Goal: Task Accomplishment & Management: Manage account settings

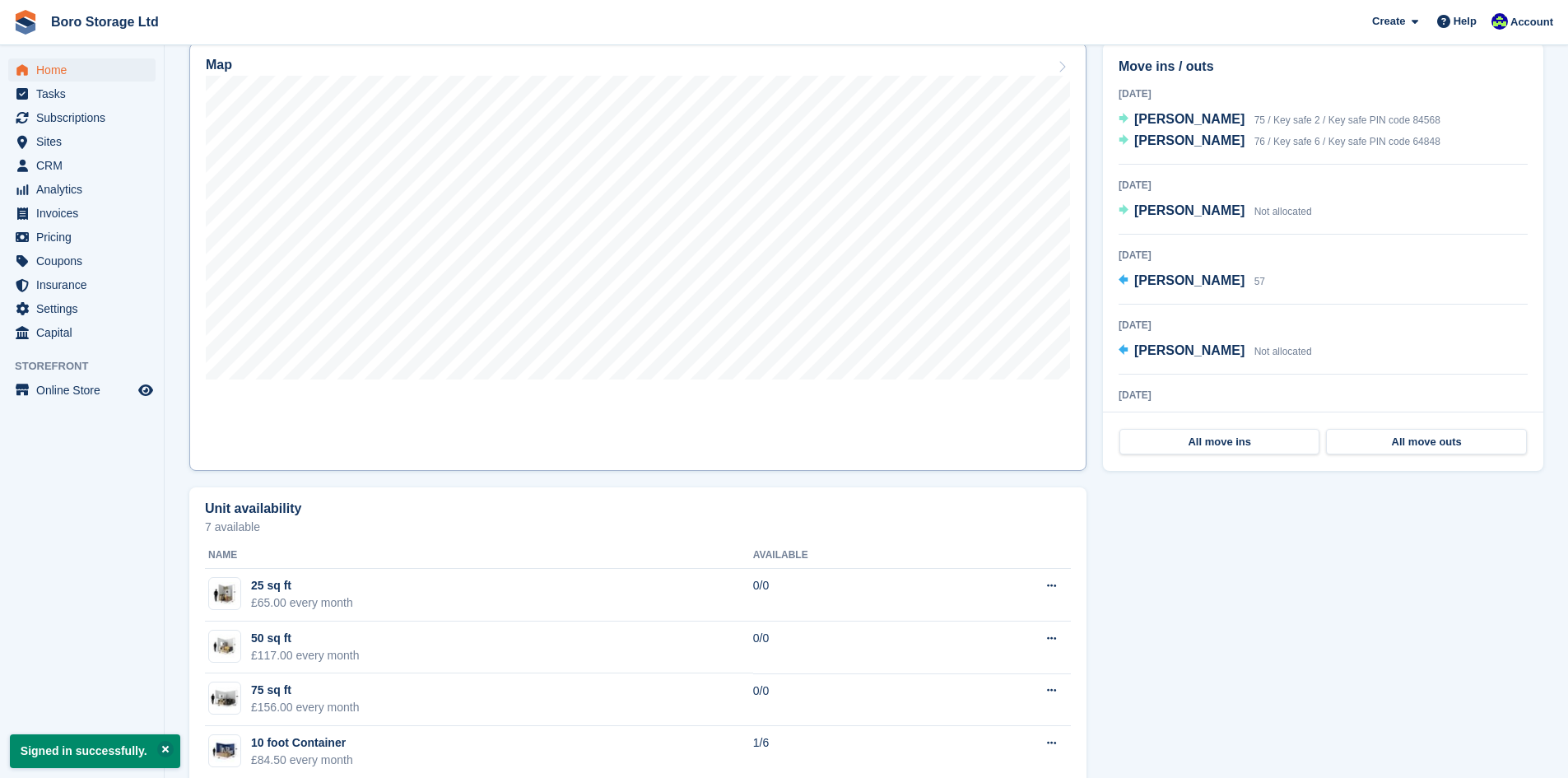
scroll to position [494, 0]
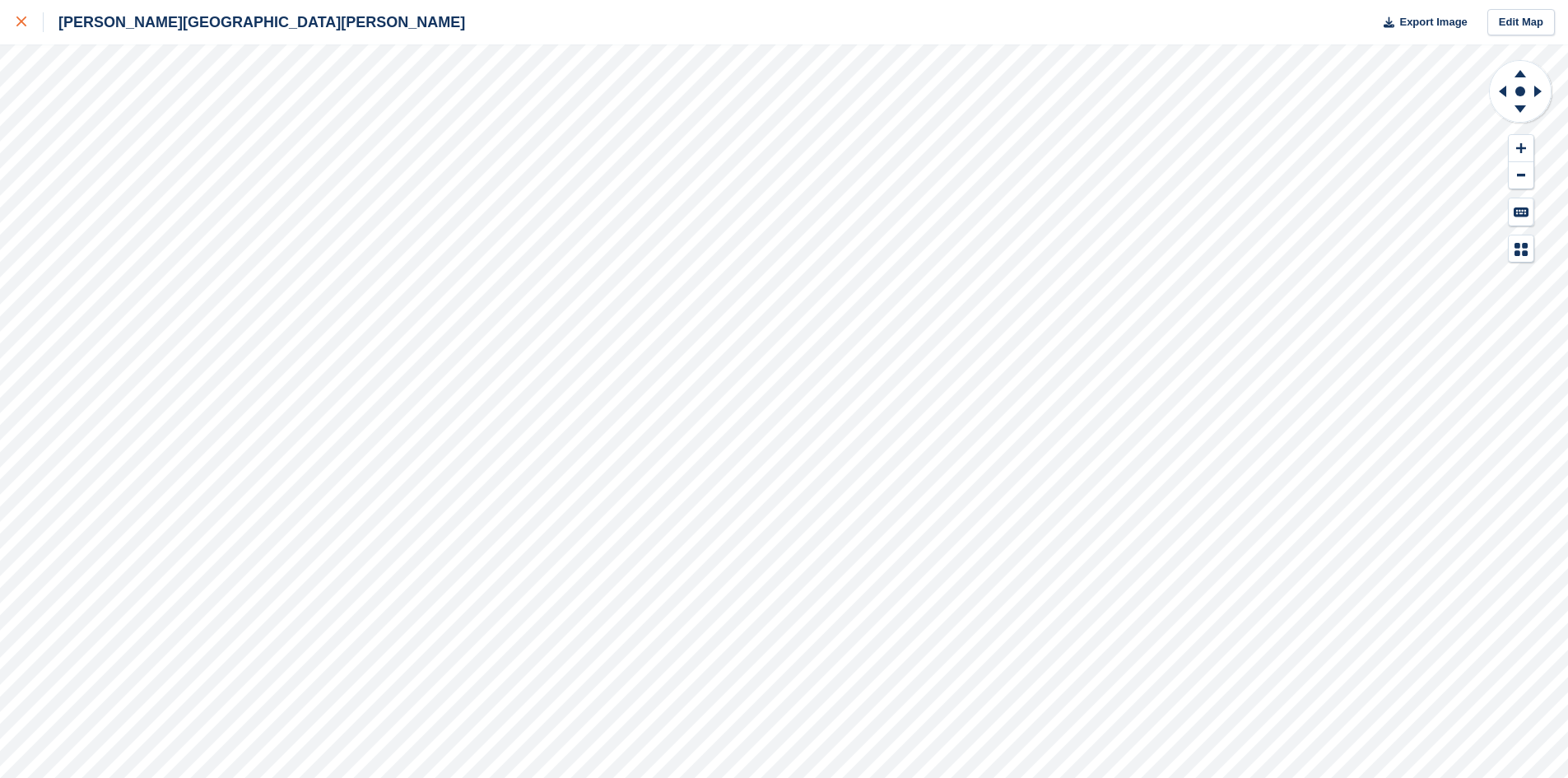
drag, startPoint x: 15, startPoint y: 22, endPoint x: 35, endPoint y: 36, distance: 24.4
click at [15, 22] on link at bounding box center [22, 22] width 43 height 44
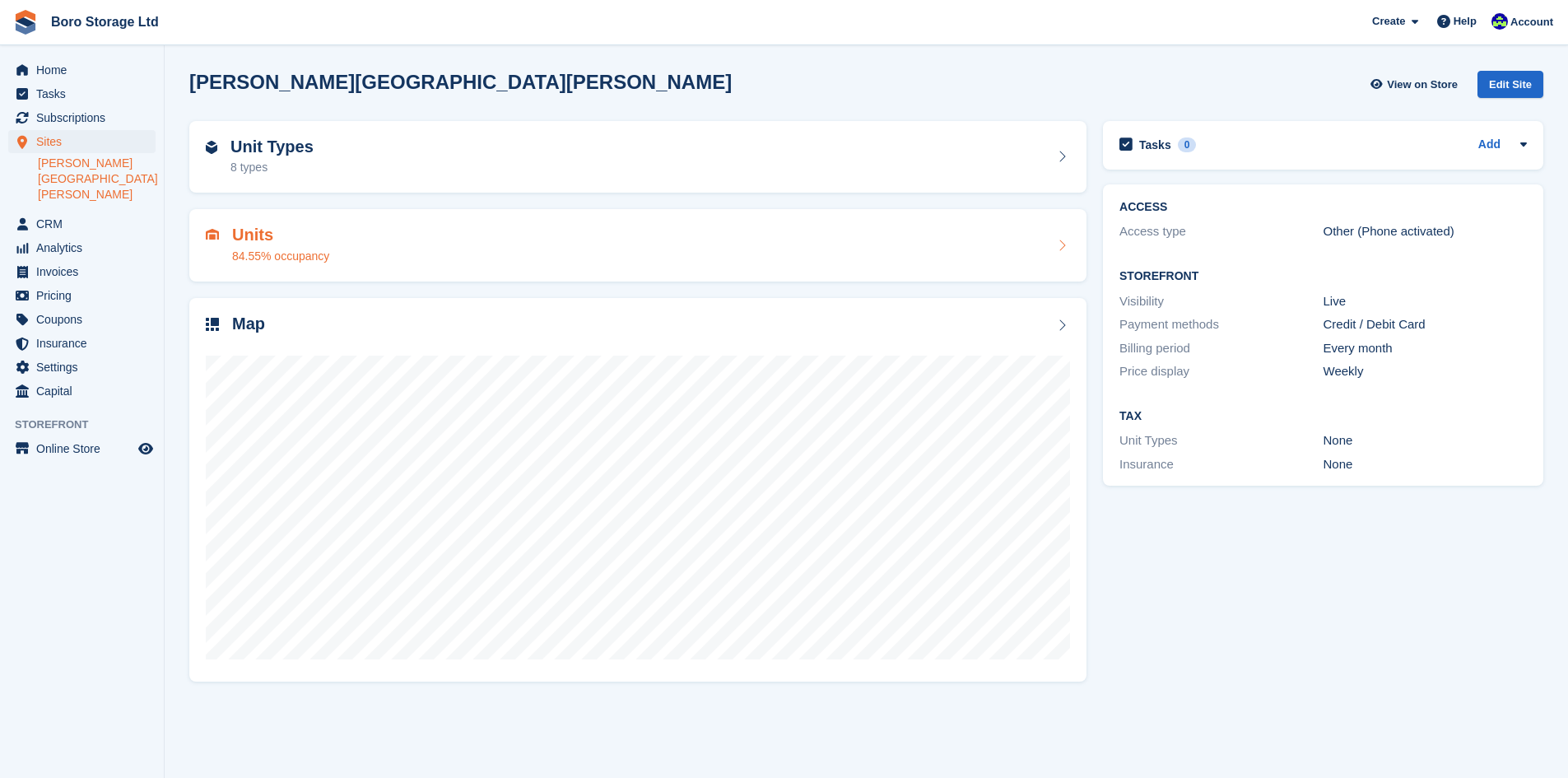
click at [268, 244] on h2 "Units" at bounding box center [280, 234] width 97 height 19
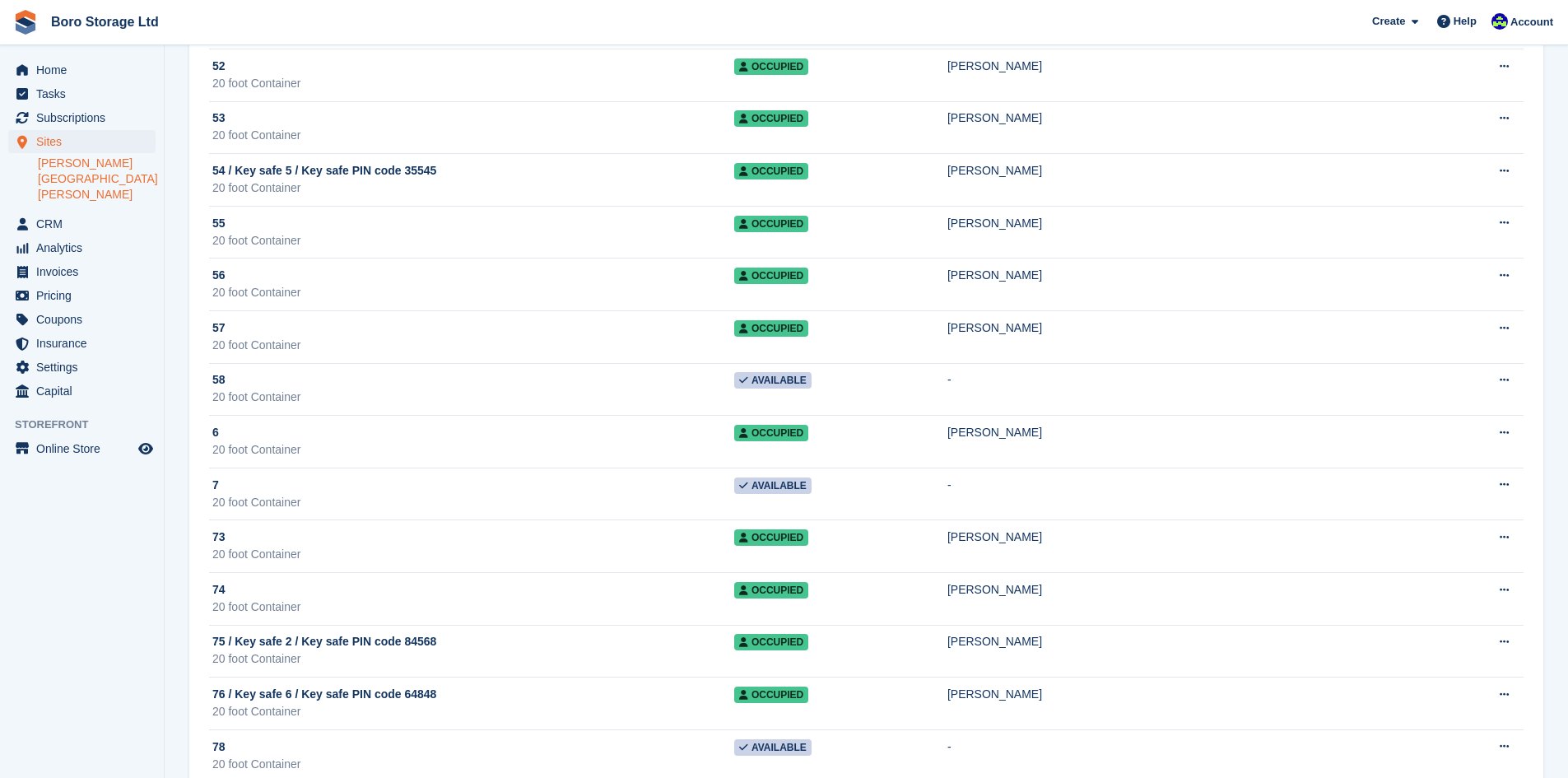
scroll to position [2503, 0]
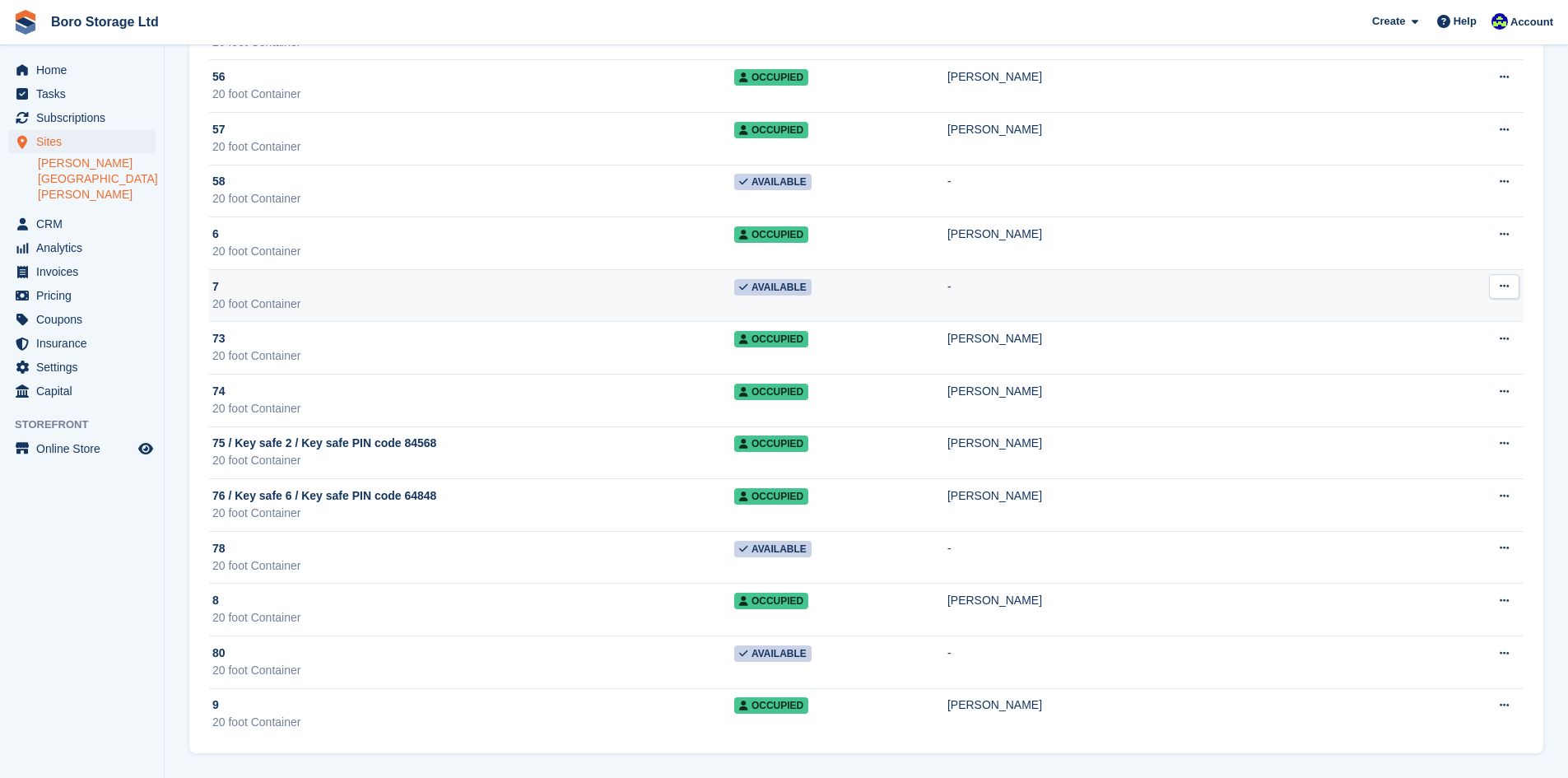
click at [326, 298] on div "20 foot Container" at bounding box center [473, 303] width 522 height 17
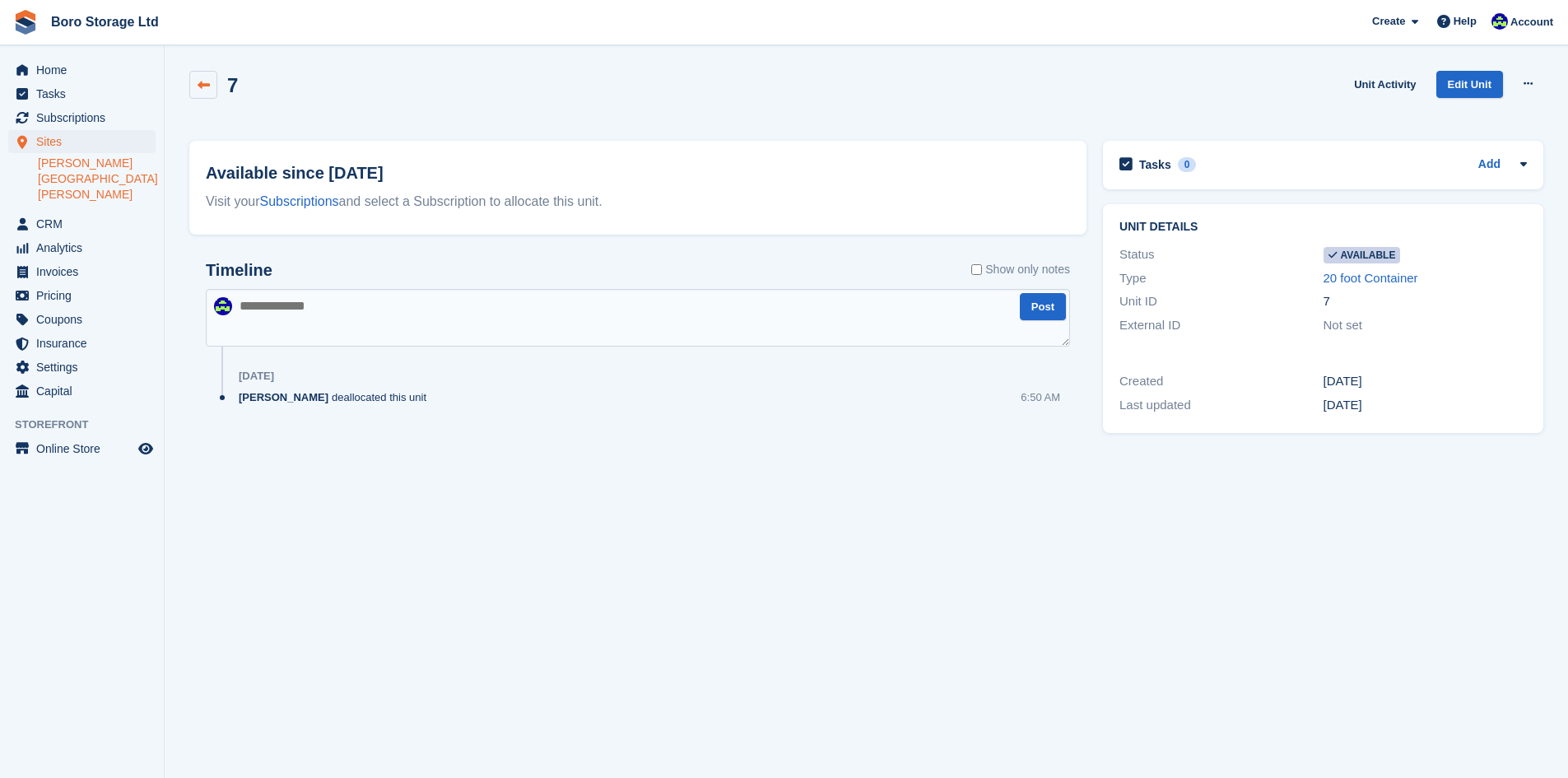
click at [201, 76] on link at bounding box center [204, 85] width 28 height 28
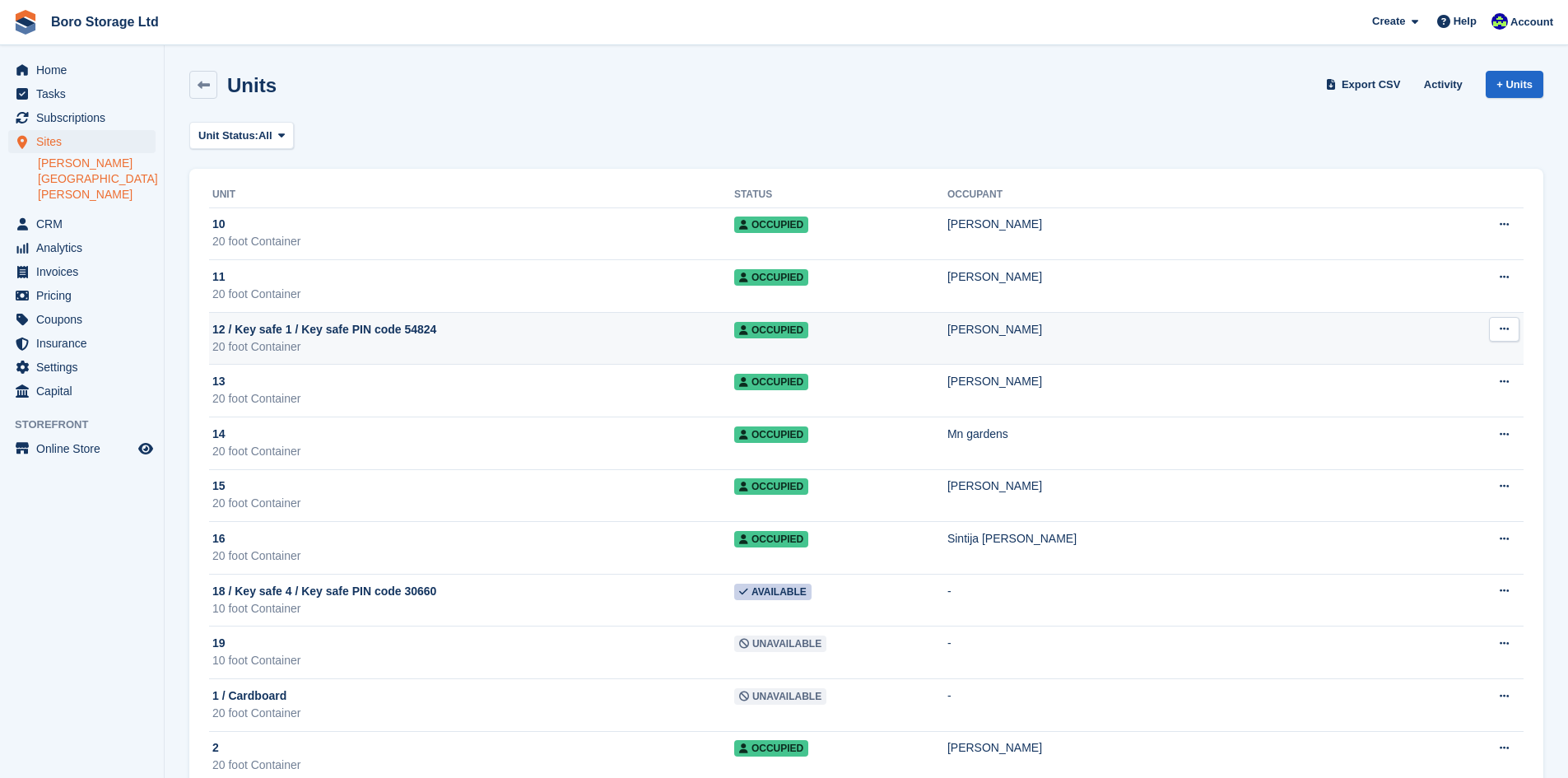
click at [395, 337] on span "12 / Key safe 1 / Key safe PIN code 54824" at bounding box center [323, 329] width 224 height 17
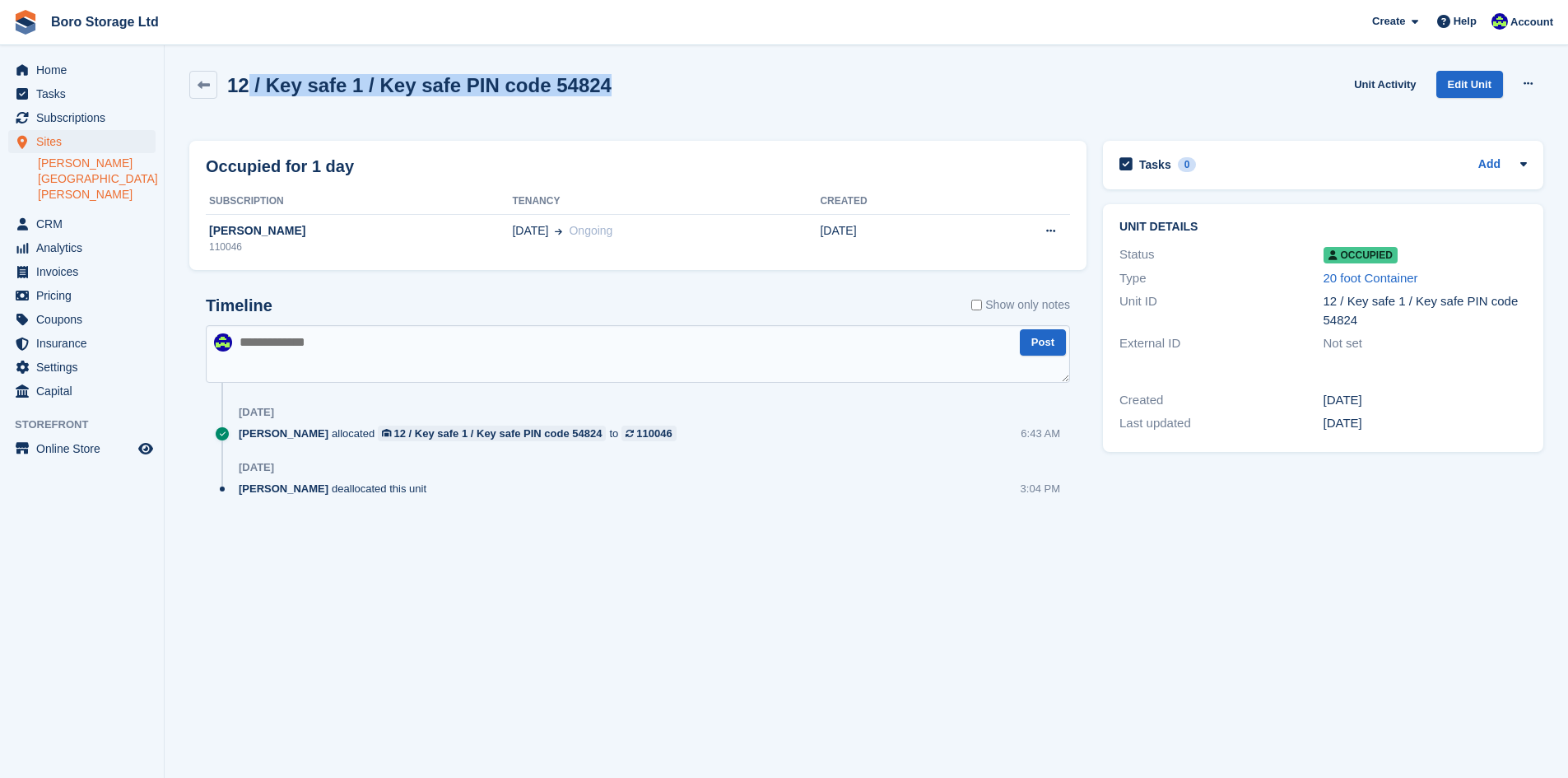
drag, startPoint x: 538, startPoint y: 84, endPoint x: 246, endPoint y: 86, distance: 292.0
click at [246, 86] on div "12 / Key safe 1 / Key safe PIN code 54824 Unit Activity Edit Unit Overlock Repo…" at bounding box center [866, 94] width 1354 height 47
copy h2 "/ Key safe 1 / Key safe PIN code 54824"
click at [205, 85] on icon at bounding box center [204, 85] width 12 height 12
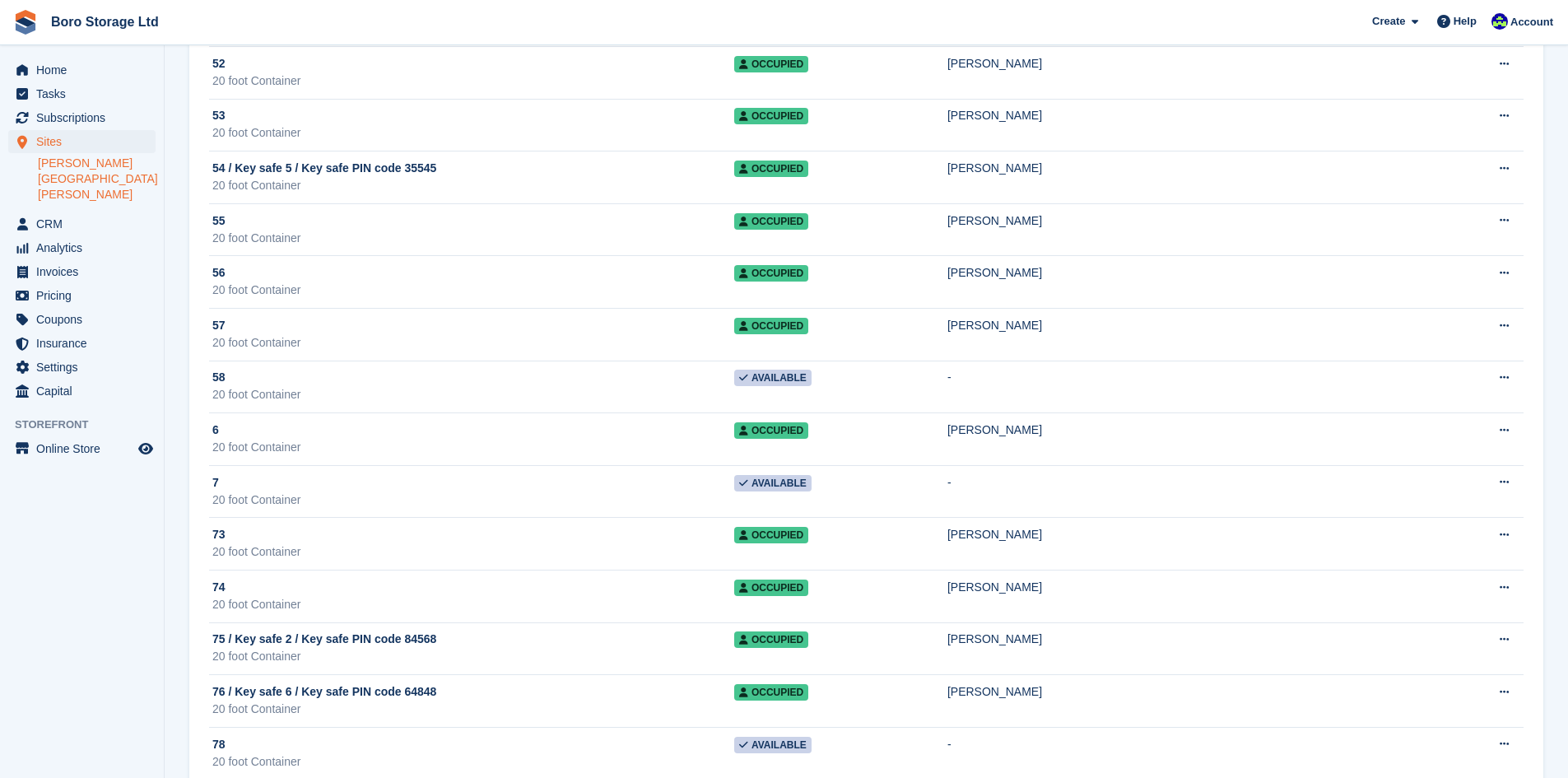
scroll to position [2469, 0]
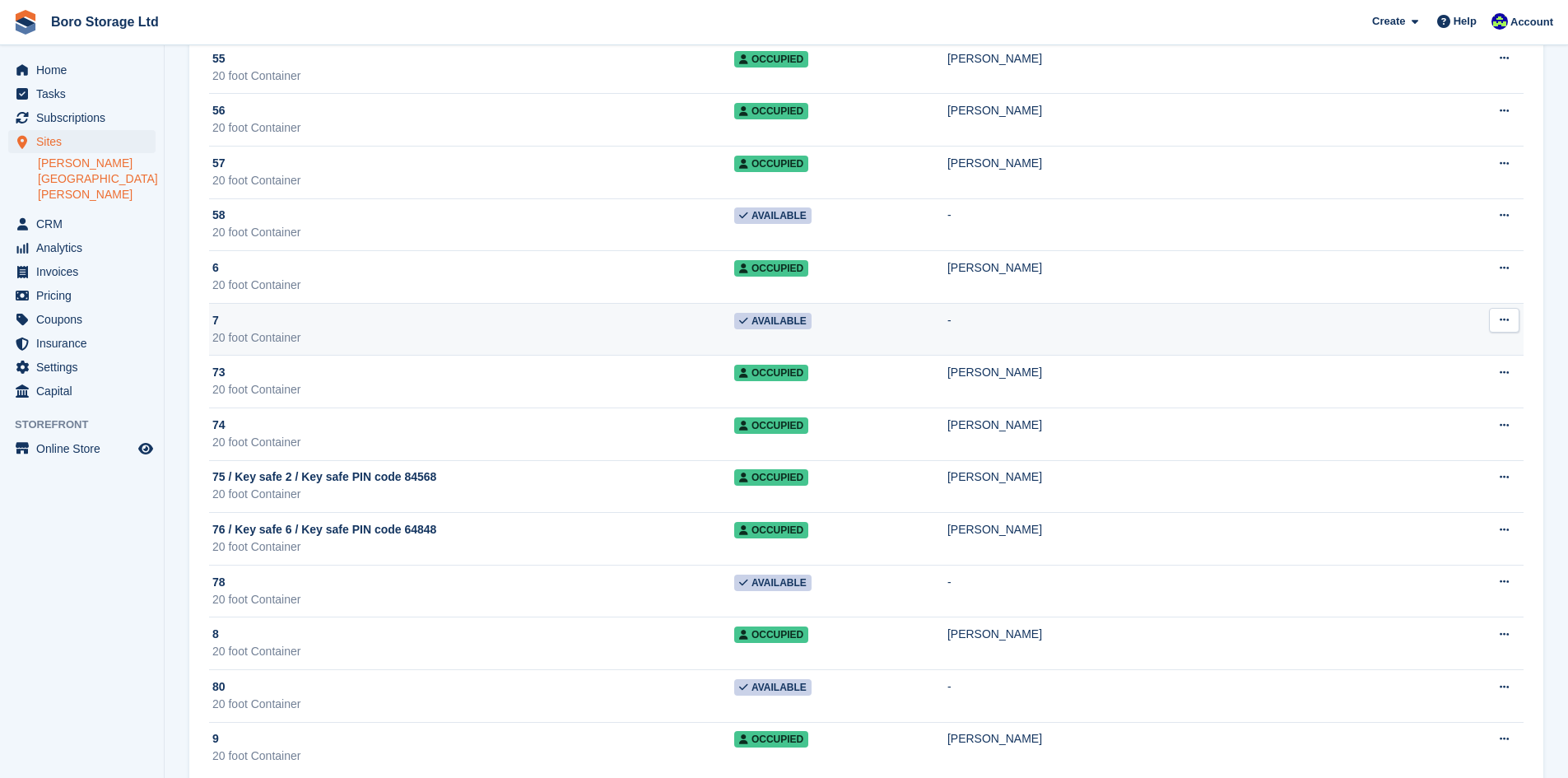
click at [299, 329] on div "20 foot Container" at bounding box center [473, 337] width 522 height 17
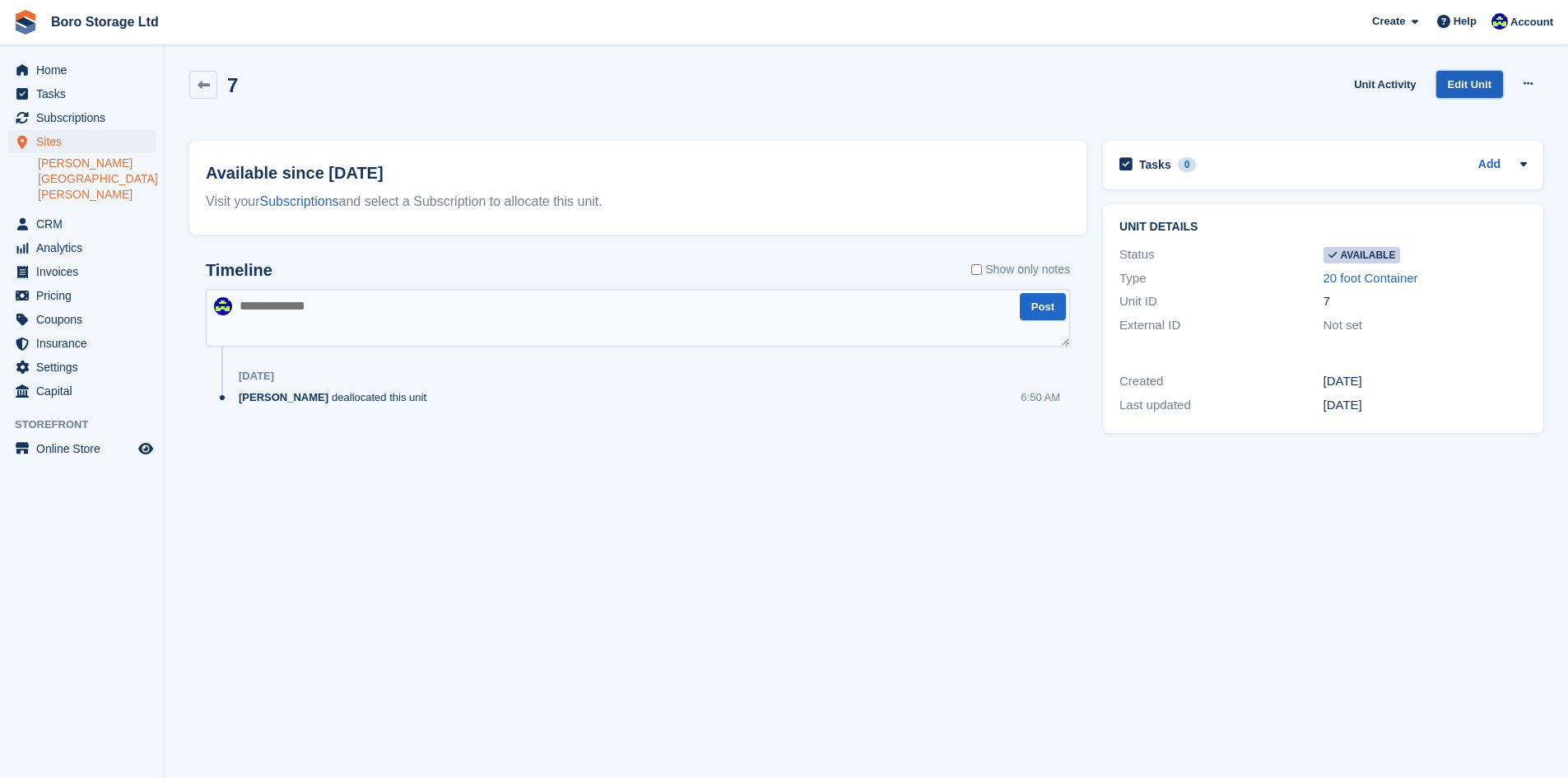
click at [1466, 81] on link "Edit Unit" at bounding box center [1470, 84] width 67 height 27
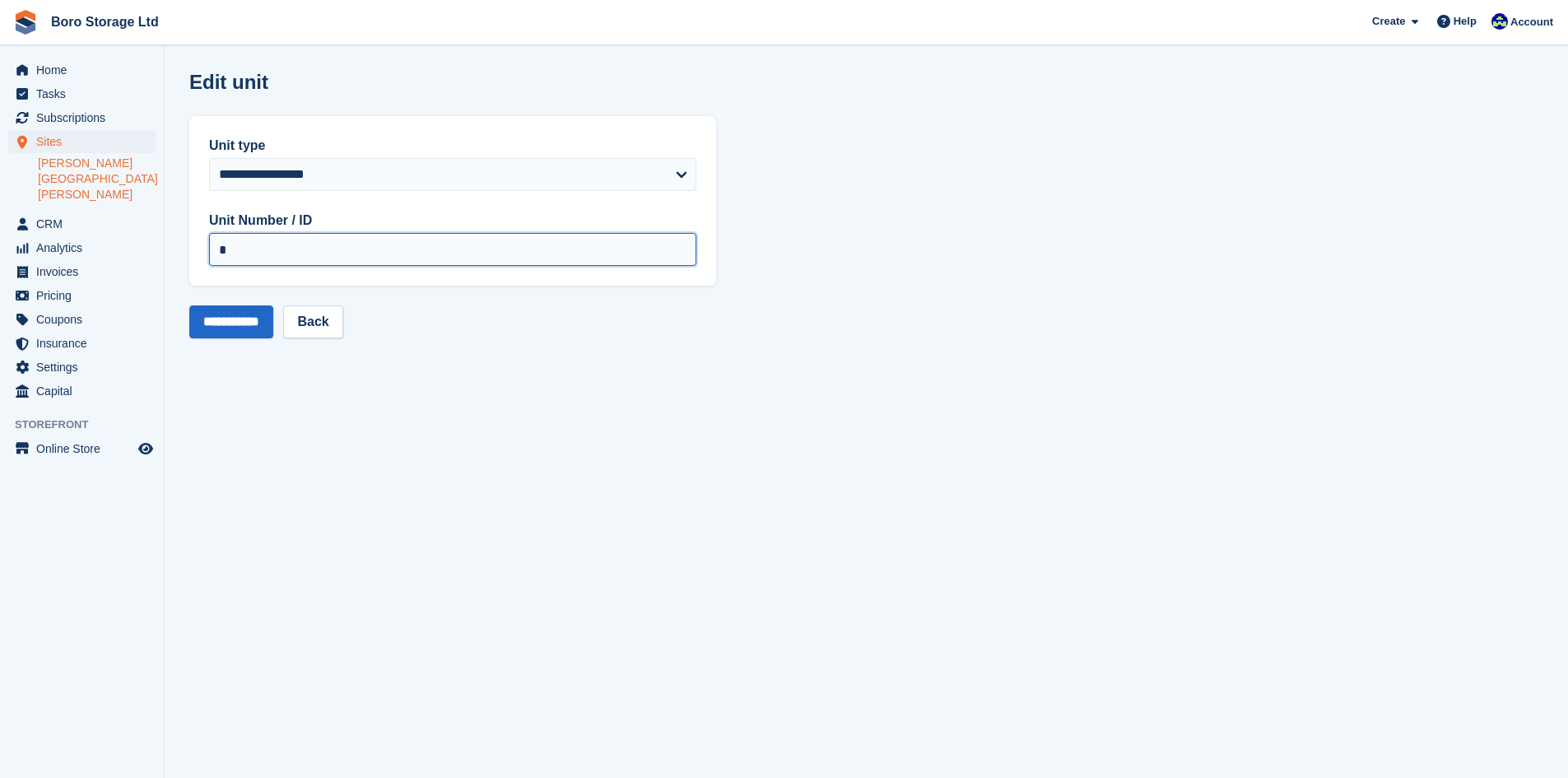
click at [253, 247] on input "*" at bounding box center [453, 249] width 487 height 33
paste input "**********"
drag, startPoint x: 454, startPoint y: 256, endPoint x: 416, endPoint y: 256, distance: 38.0
click at [416, 256] on input "**********" at bounding box center [453, 249] width 487 height 33
type input "**********"
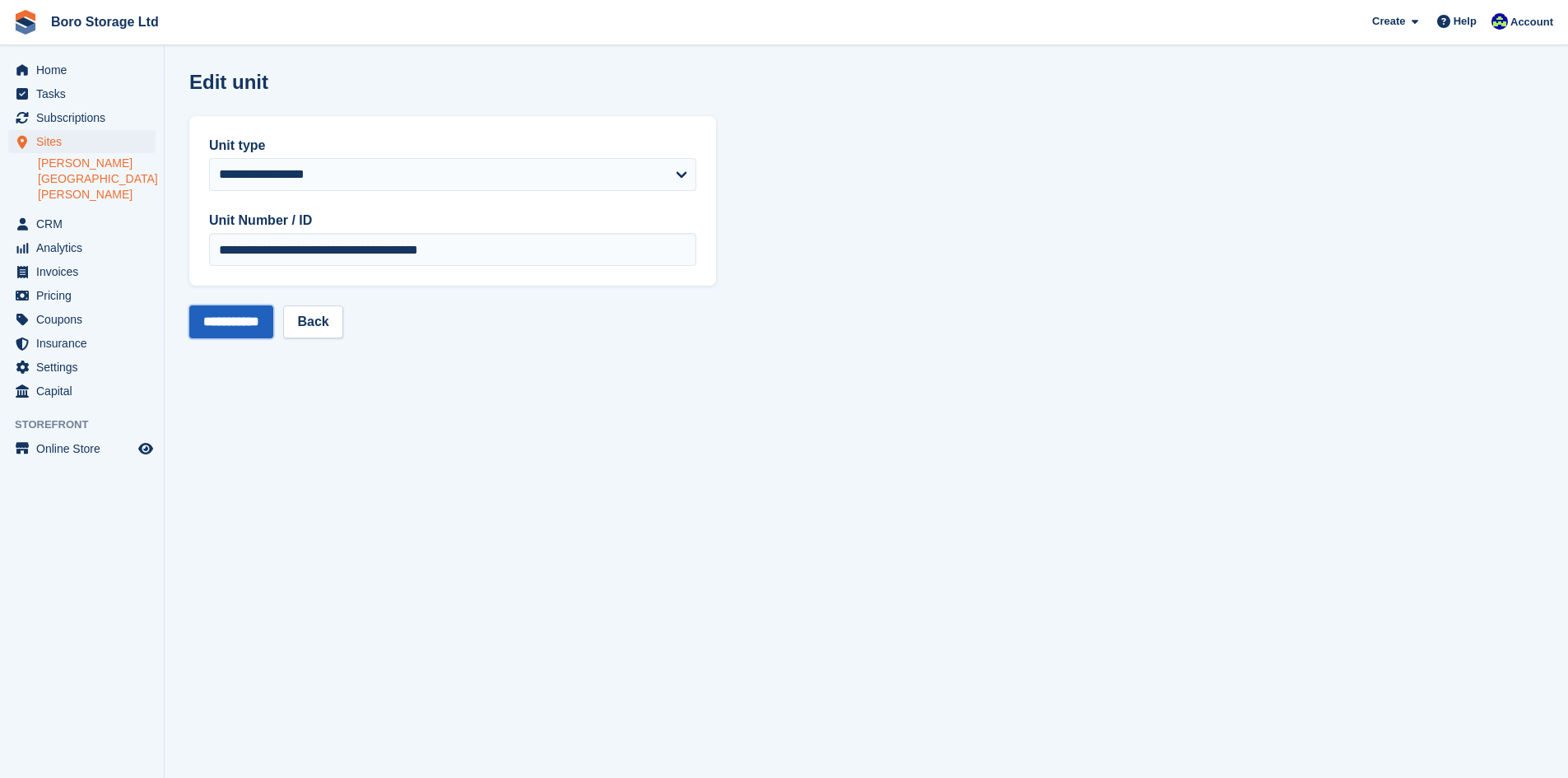
click at [257, 321] on input "**********" at bounding box center [231, 322] width 84 height 33
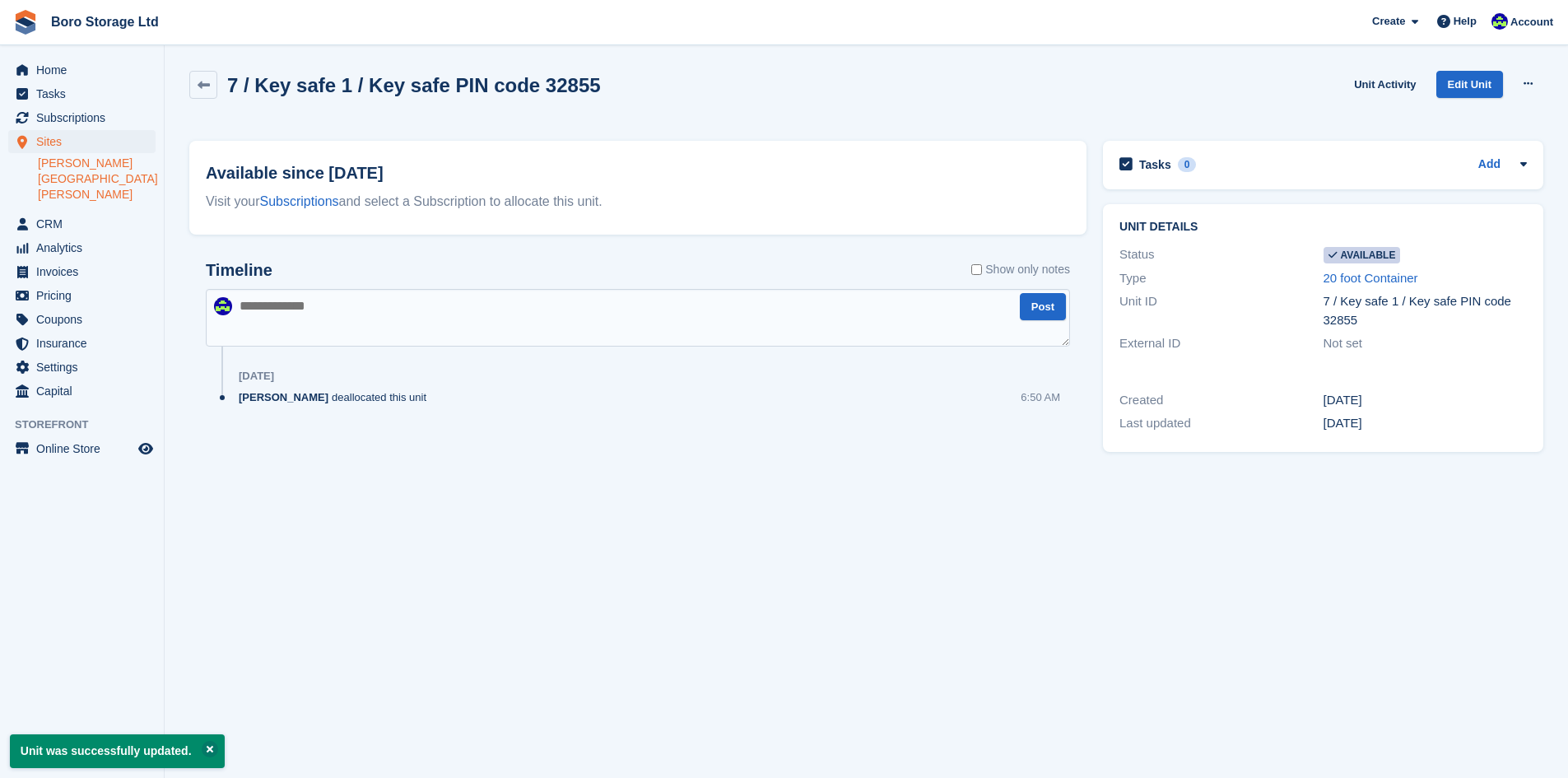
click at [316, 249] on div "Timeline Show only notes Post [DATE] [PERSON_NAME] deallocated this unit 6:50 AM" at bounding box center [638, 350] width 897 height 211
drag, startPoint x: 198, startPoint y: 83, endPoint x: 211, endPoint y: 108, distance: 28.2
click at [198, 83] on icon at bounding box center [204, 85] width 12 height 12
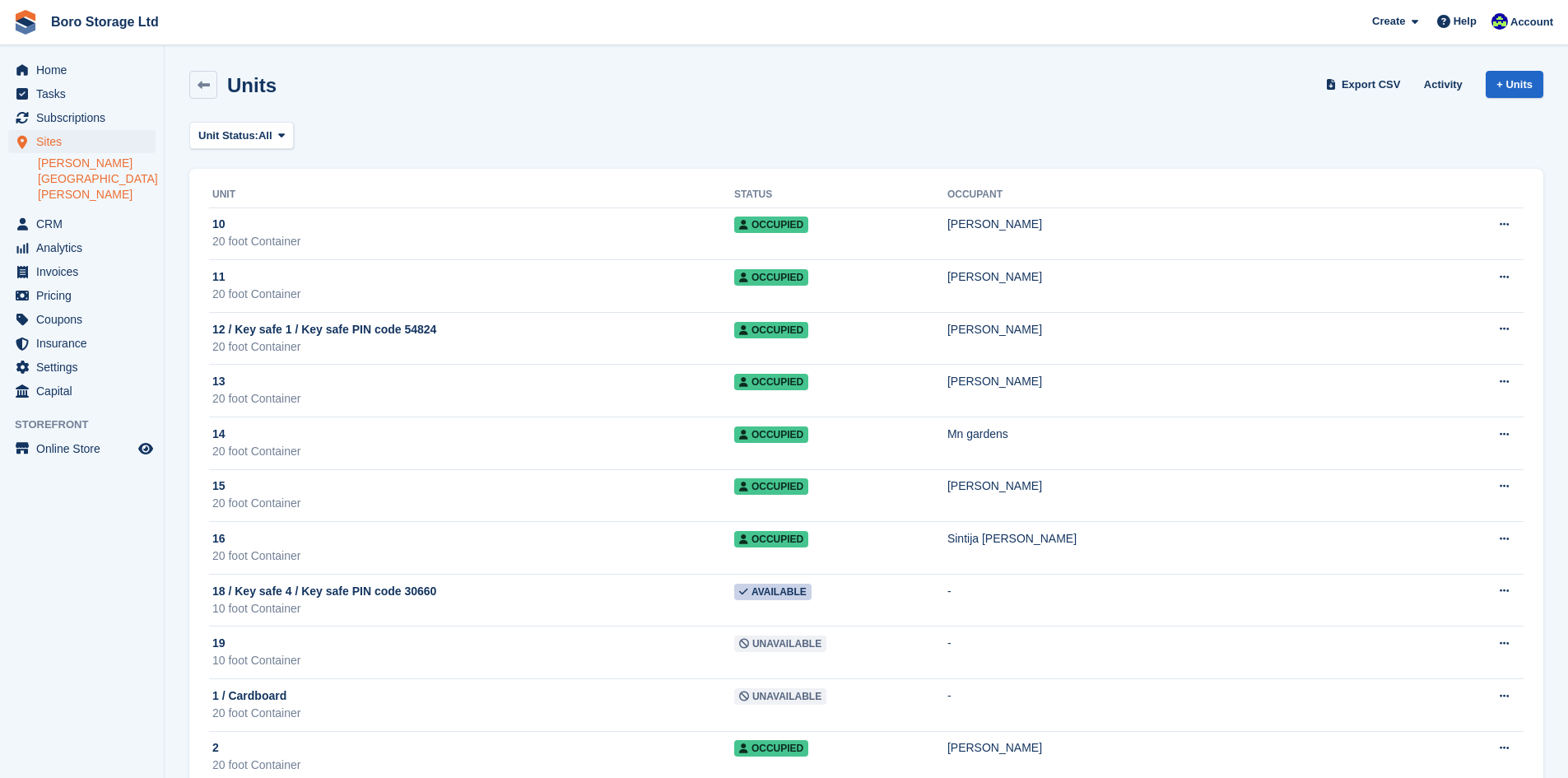
click at [646, 104] on div "Units Export CSV Activity + Units" at bounding box center [866, 87] width 1371 height 51
click at [204, 88] on icon at bounding box center [204, 85] width 12 height 12
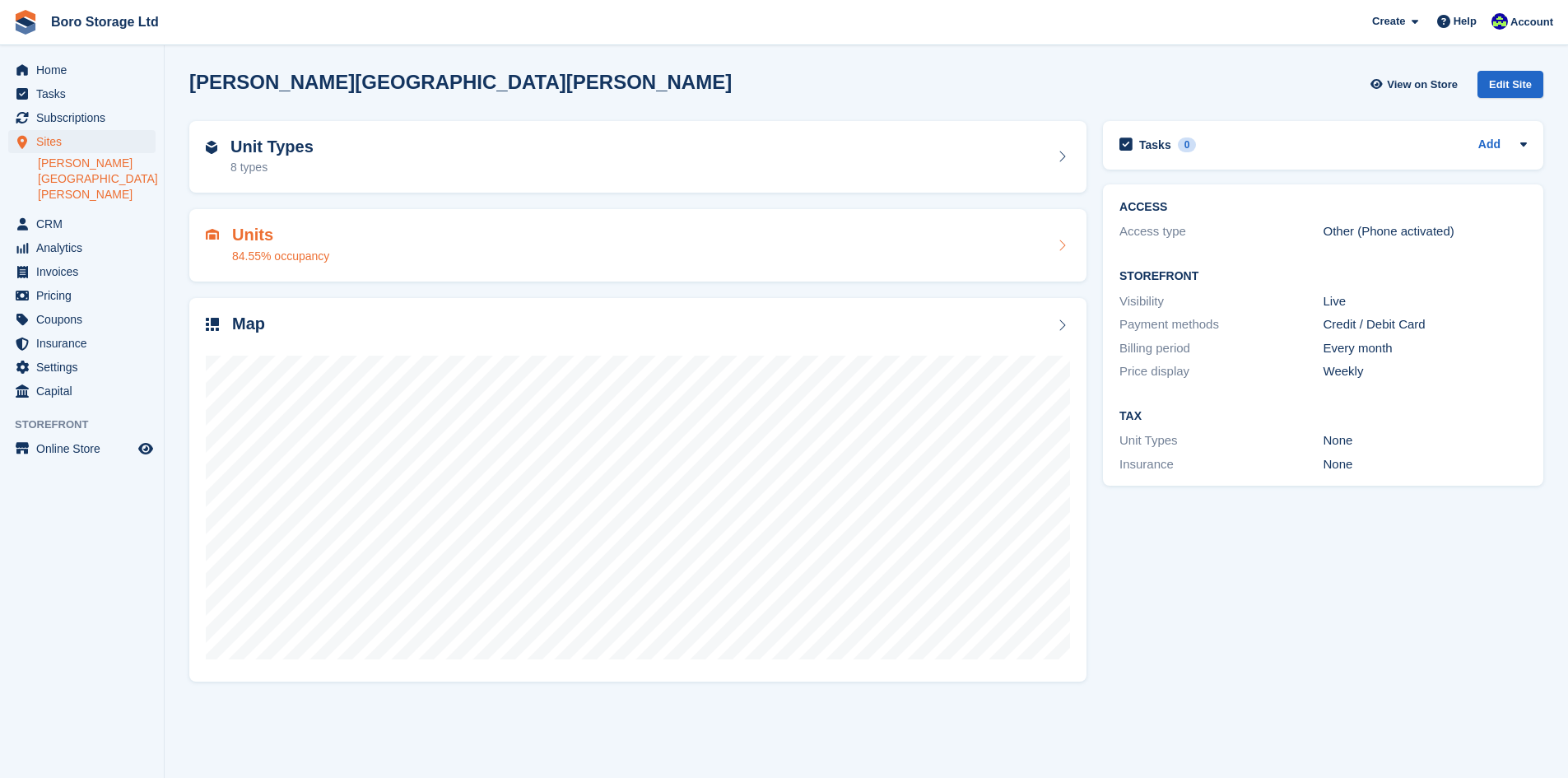
click at [249, 241] on h2 "Units" at bounding box center [280, 234] width 97 height 19
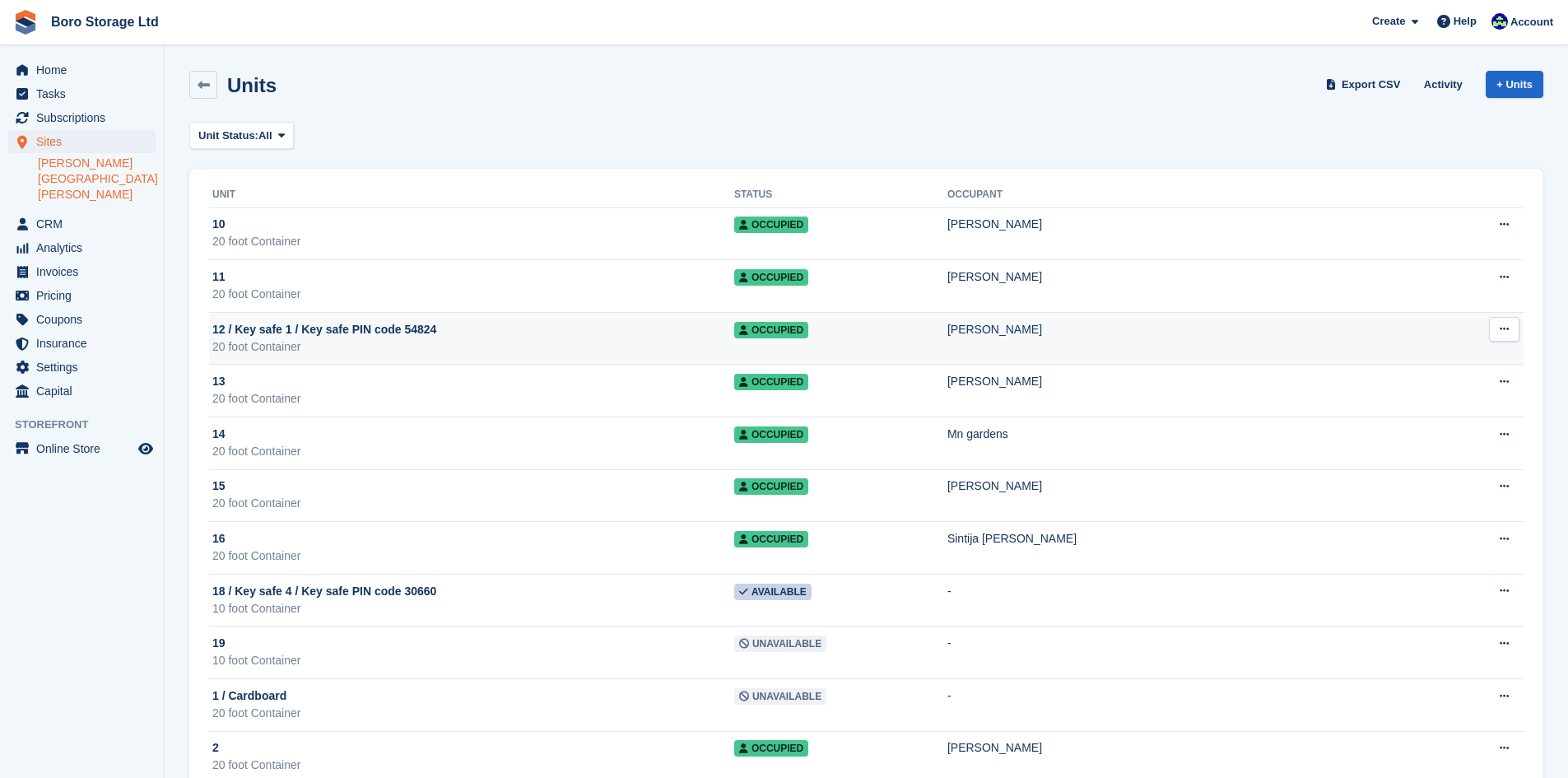
click at [387, 336] on span "12 / Key safe 1 / Key safe PIN code 54824" at bounding box center [323, 329] width 224 height 17
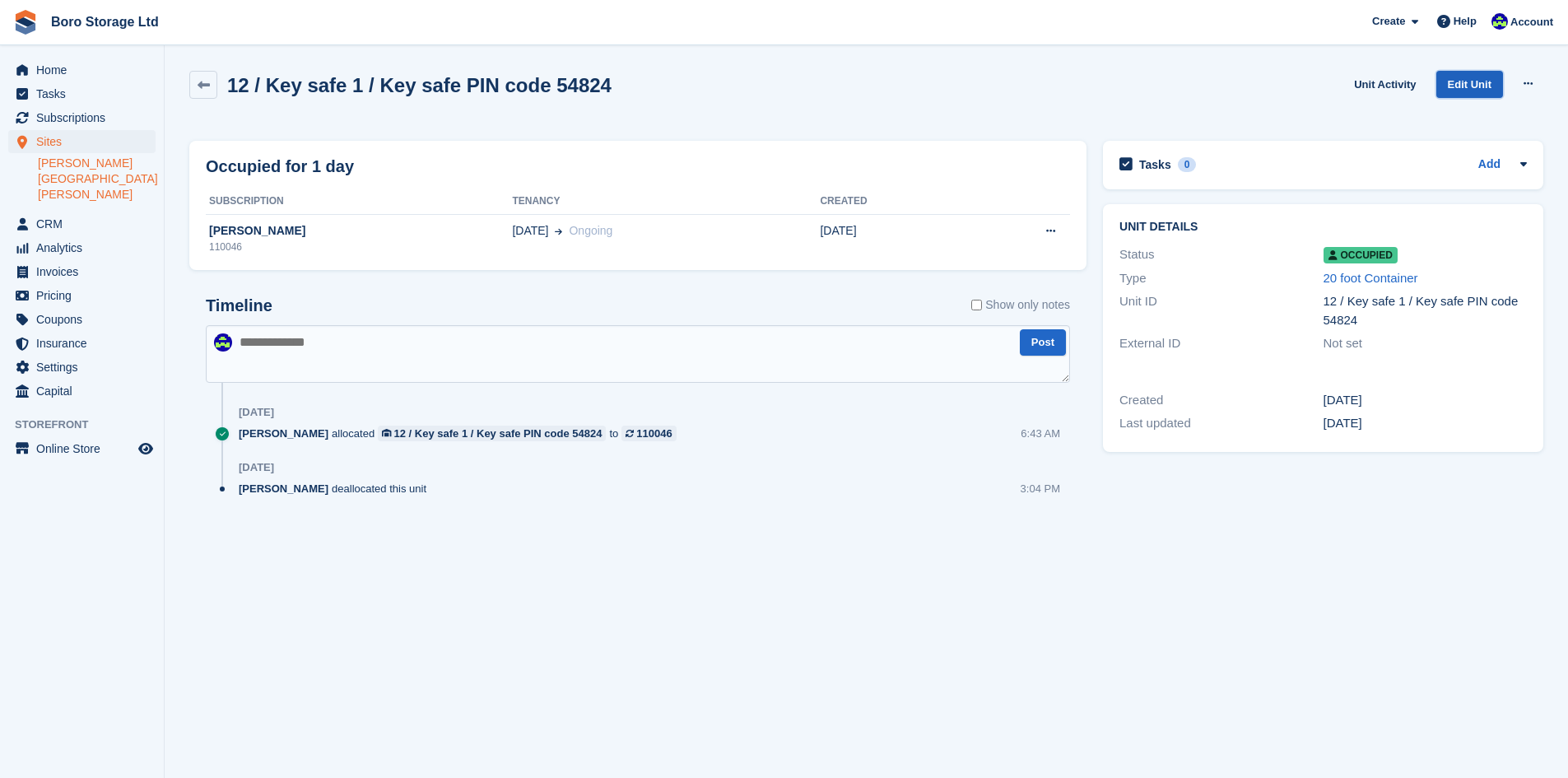
click at [1472, 86] on link "Edit Unit" at bounding box center [1470, 84] width 67 height 27
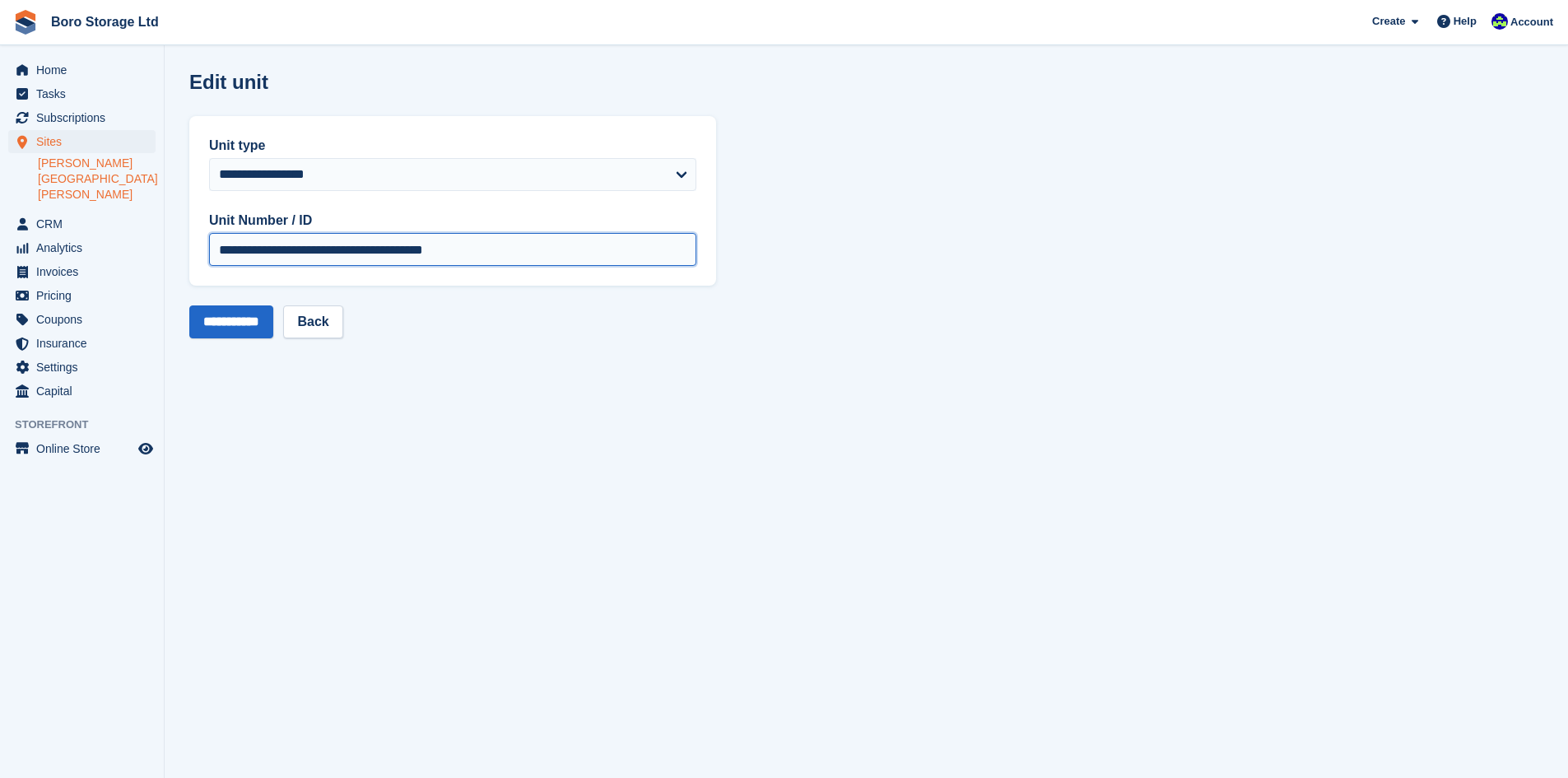
drag, startPoint x: 499, startPoint y: 257, endPoint x: 235, endPoint y: 267, distance: 264.2
click at [235, 267] on div "**********" at bounding box center [453, 201] width 527 height 170
type input "**"
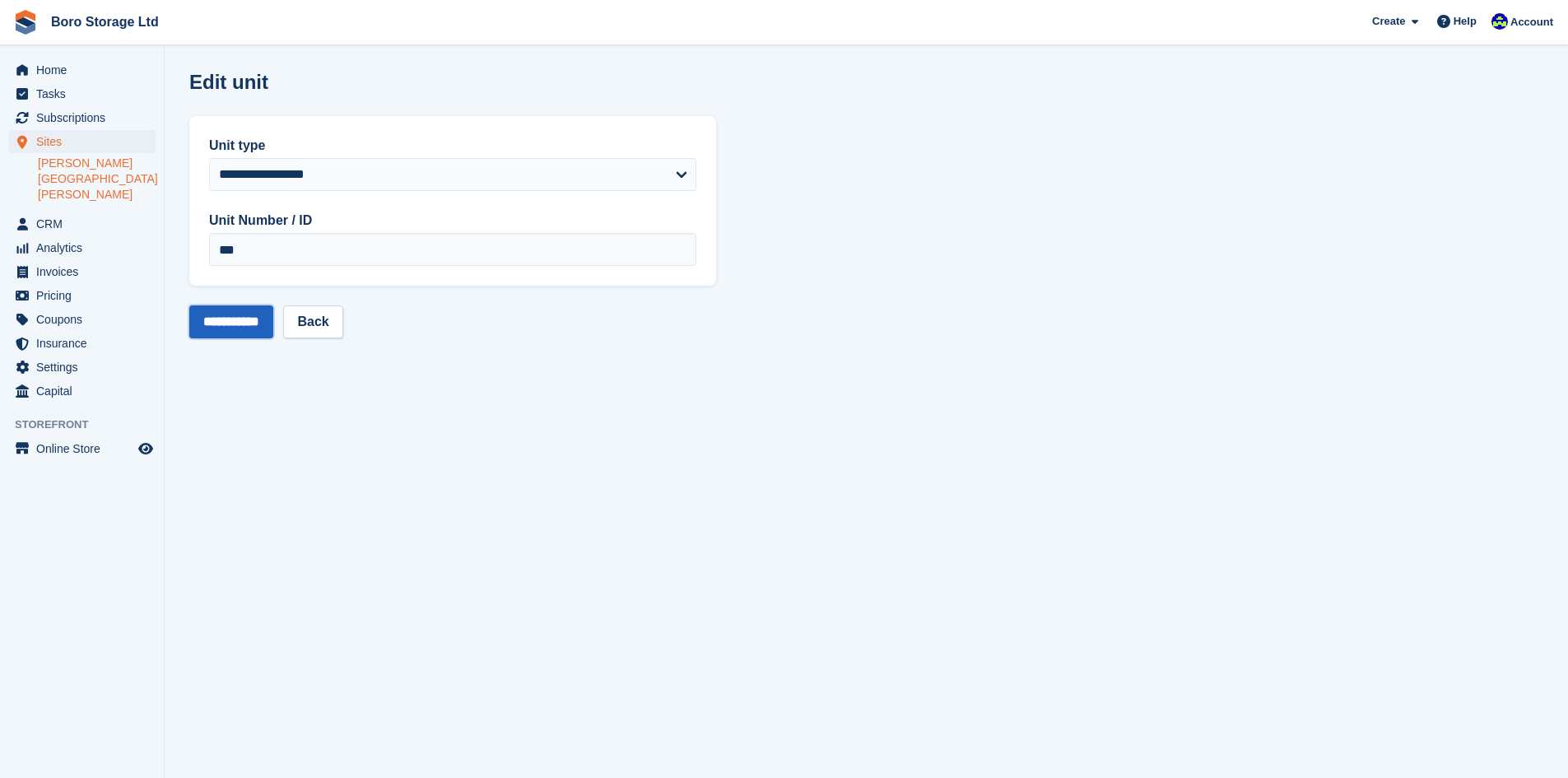
click at [210, 312] on input "**********" at bounding box center [231, 322] width 84 height 33
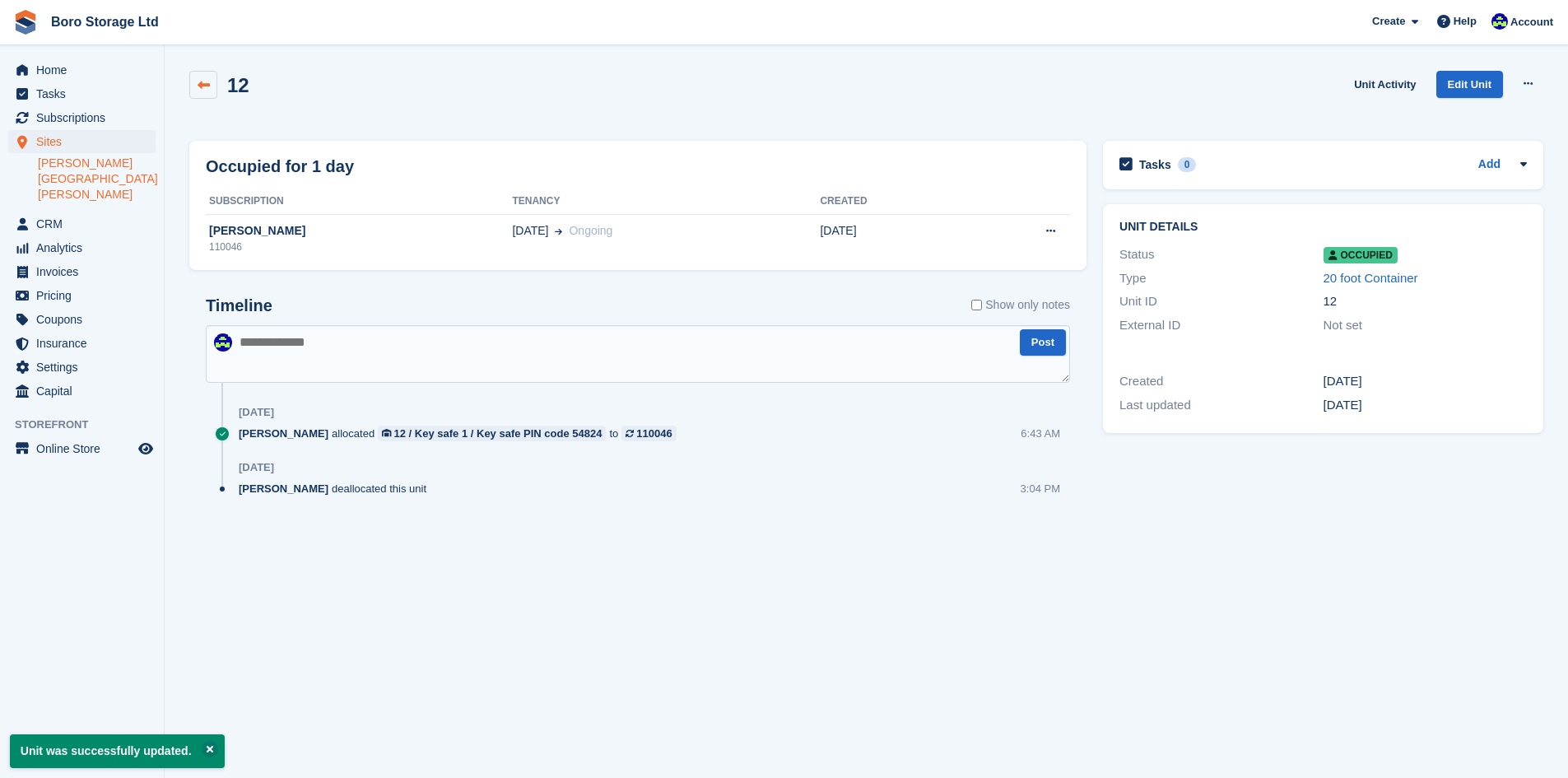
click at [205, 86] on icon at bounding box center [204, 85] width 12 height 12
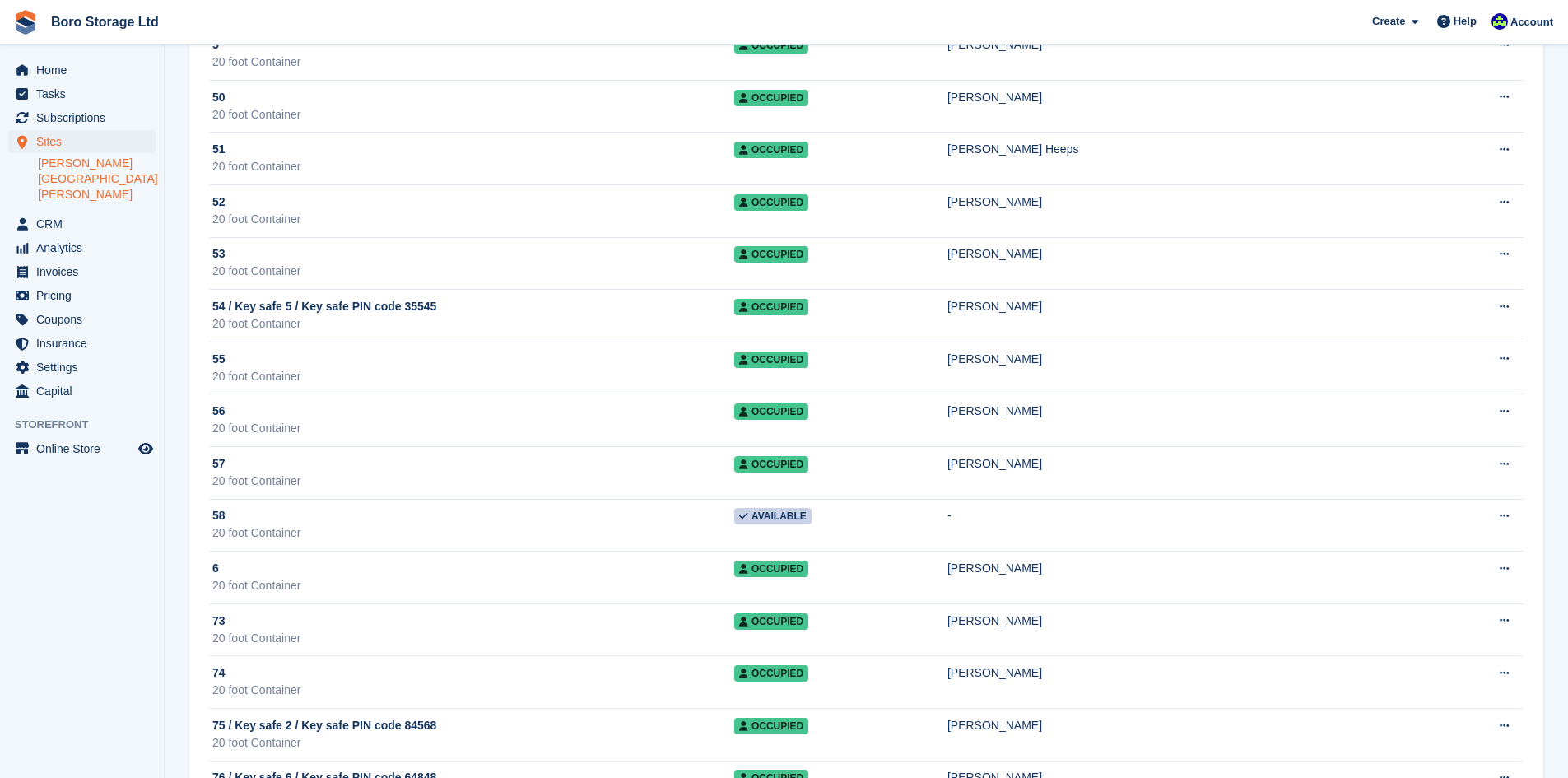
scroll to position [2058, 0]
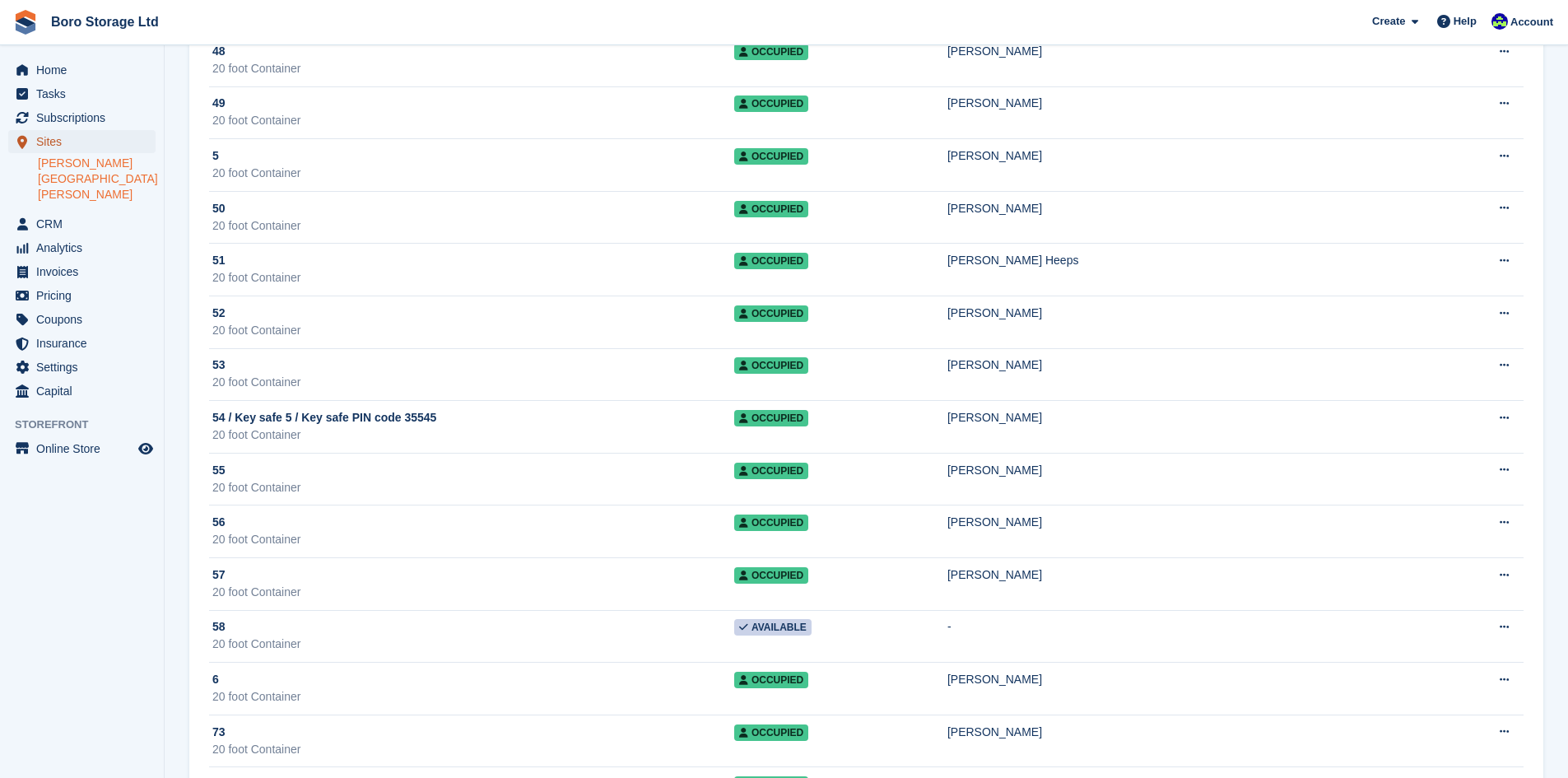
click at [43, 141] on span "Sites" at bounding box center [86, 141] width 99 height 23
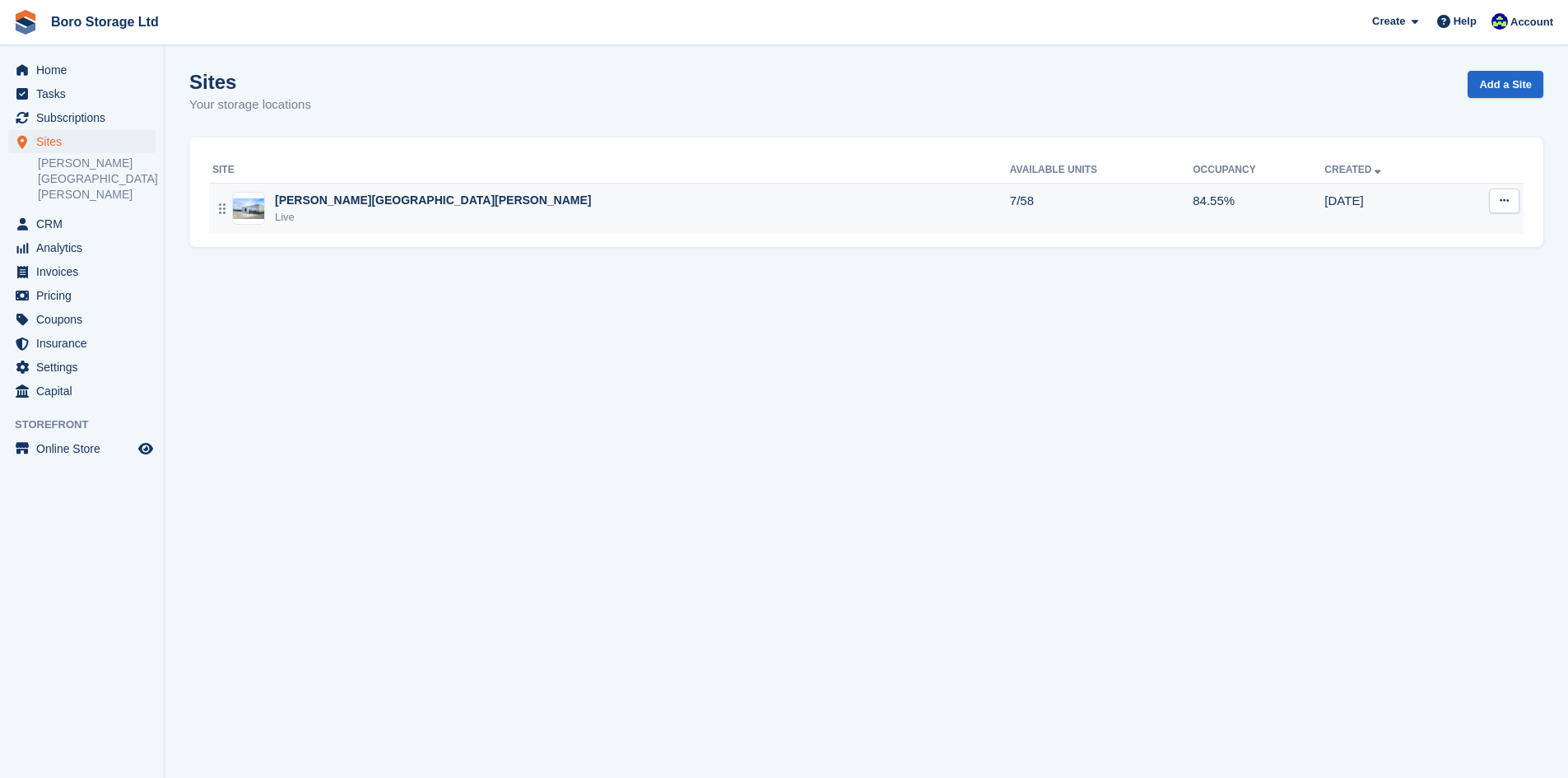
click at [404, 200] on div "[PERSON_NAME][GEOGRAPHIC_DATA][PERSON_NAME] Live" at bounding box center [611, 209] width 798 height 34
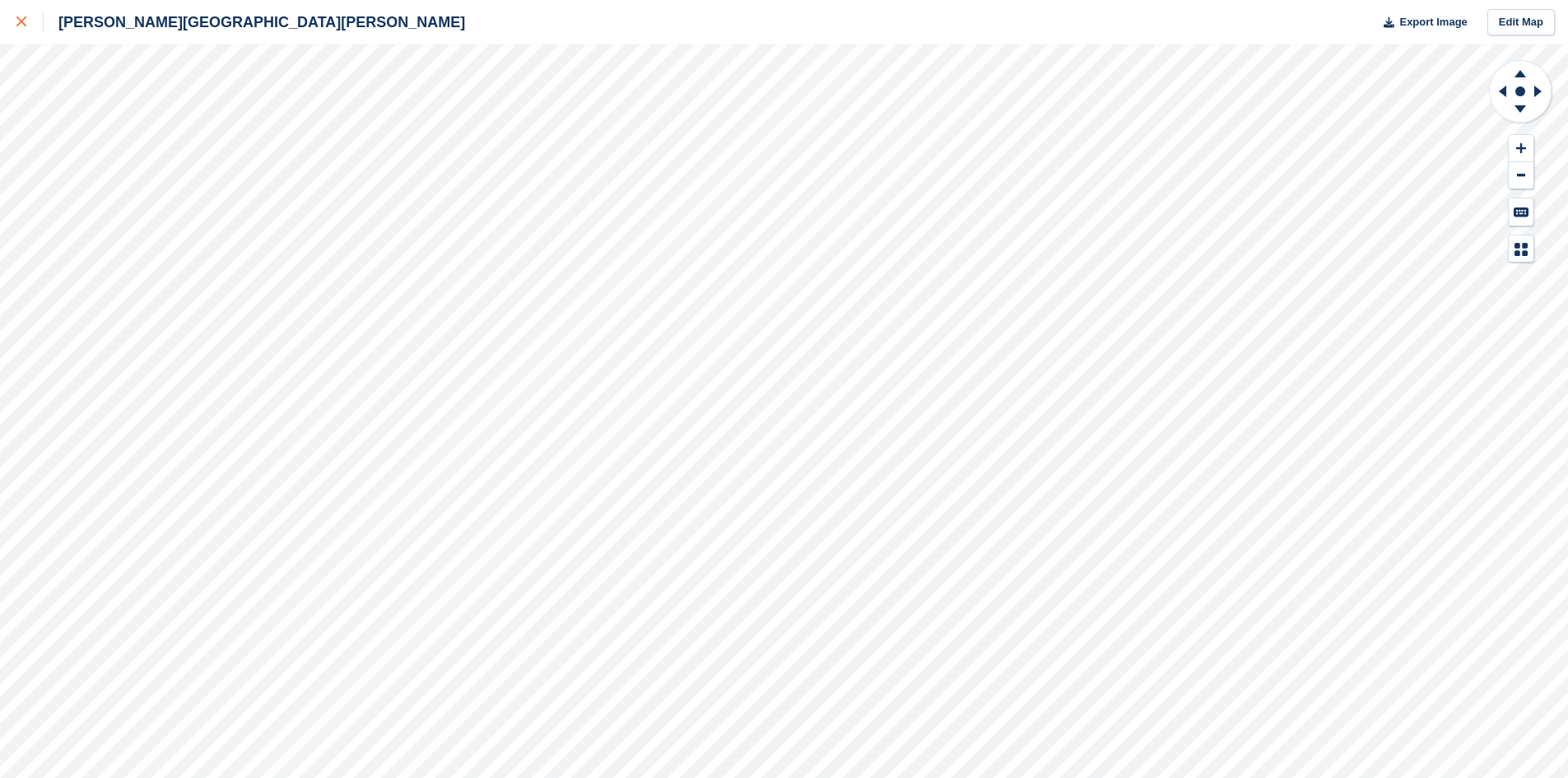
click at [13, 22] on link at bounding box center [22, 22] width 43 height 44
drag, startPoint x: 27, startPoint y: 25, endPoint x: 45, endPoint y: 32, distance: 19.3
click at [27, 26] on div at bounding box center [30, 22] width 27 height 20
